Goal: Task Accomplishment & Management: Manage account settings

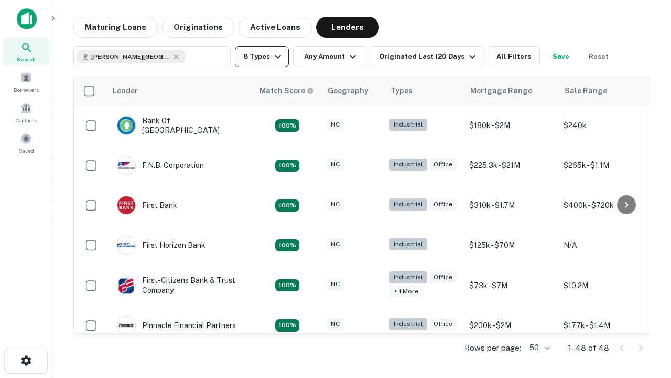
click at [262, 57] on button "8 Types" at bounding box center [262, 56] width 54 height 21
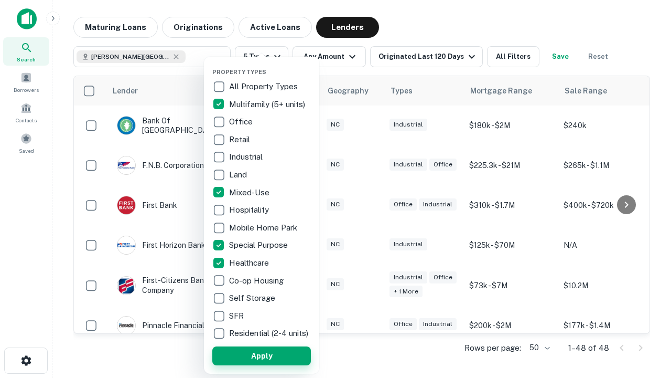
click at [262, 355] on button "Apply" at bounding box center [261, 355] width 99 height 19
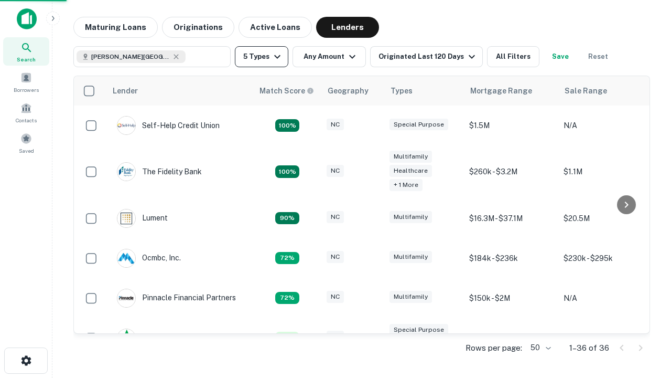
click at [262, 57] on button "5 Types" at bounding box center [261, 56] width 53 height 21
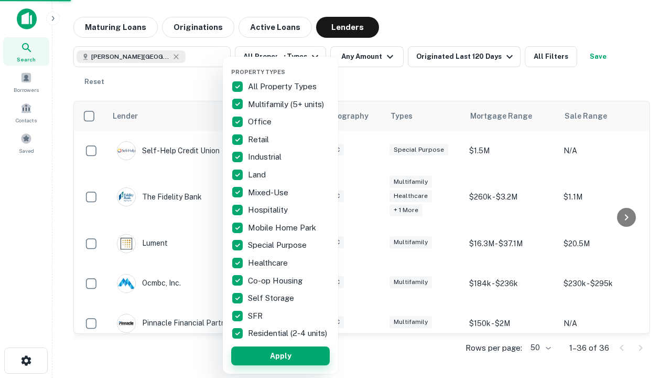
click at [281, 355] on button "Apply" at bounding box center [280, 355] width 99 height 19
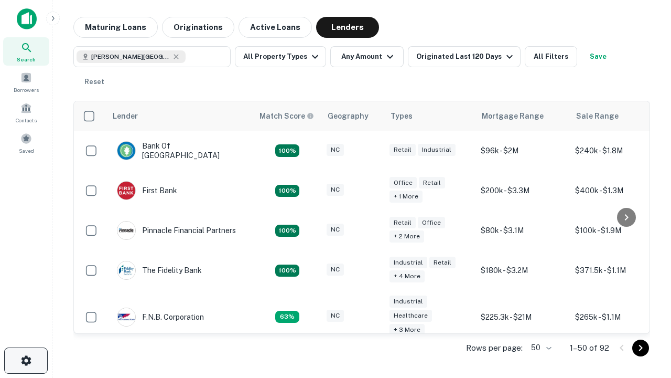
click at [26, 360] on icon "button" at bounding box center [26, 360] width 13 height 13
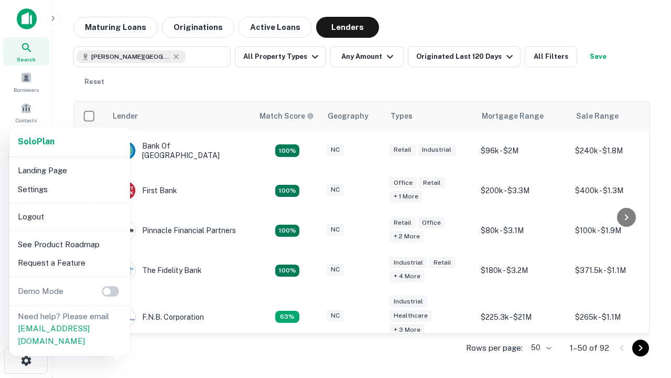
click at [69, 216] on li "Logout" at bounding box center [70, 216] width 112 height 19
